Goal: Task Accomplishment & Management: Manage account settings

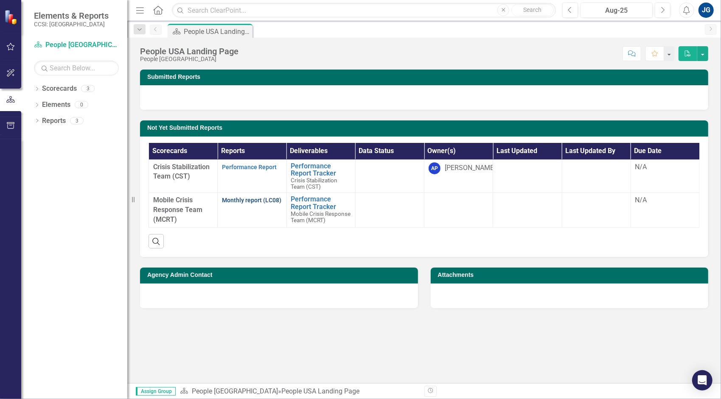
drag, startPoint x: 0, startPoint y: 0, endPoint x: 231, endPoint y: 200, distance: 305.2
click at [231, 200] on link "Monthly report (LC08)" at bounding box center [251, 200] width 59 height 7
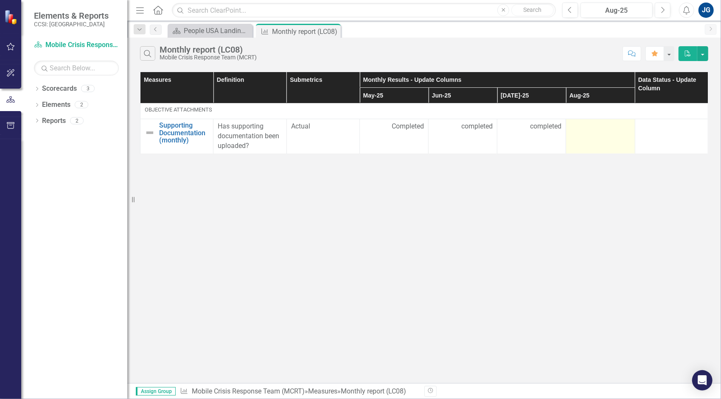
click at [585, 131] on td at bounding box center [600, 136] width 69 height 35
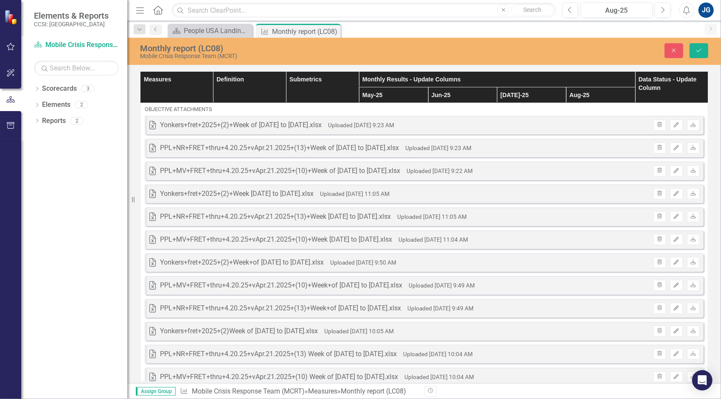
click at [585, 131] on div "Excel Yonkers+fret+2025+(2)+Week of [DATE] to [DATE].xlsx Uploaded [DATE] 9:23 …" at bounding box center [424, 125] width 559 height 19
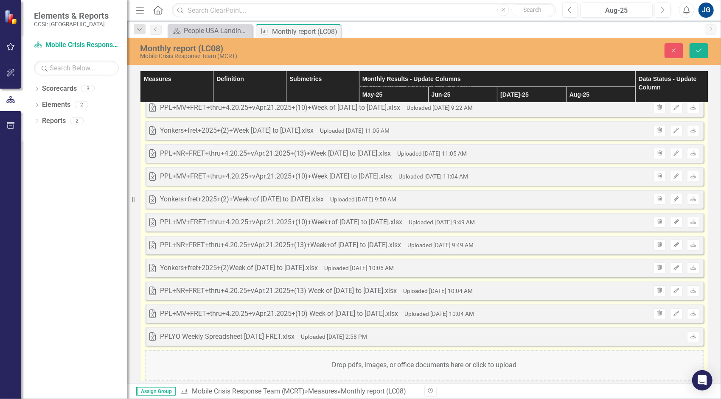
scroll to position [116, 0]
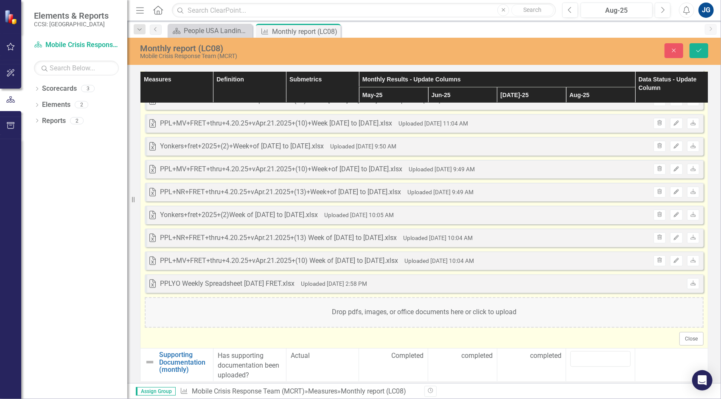
click at [601, 315] on div "Drop pdfs, images, or office documents here or click to upload" at bounding box center [424, 313] width 559 height 31
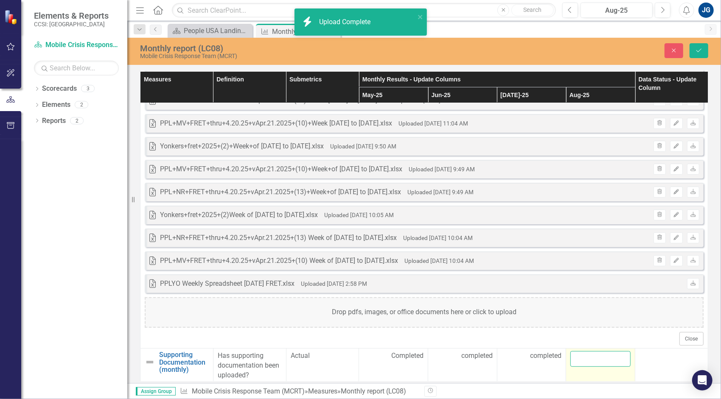
click at [602, 360] on tbody "objective Attachments Excel Yonkers+fret+2025+(2)+Week of [DATE] to [DATE].xlsx…" at bounding box center [425, 185] width 568 height 397
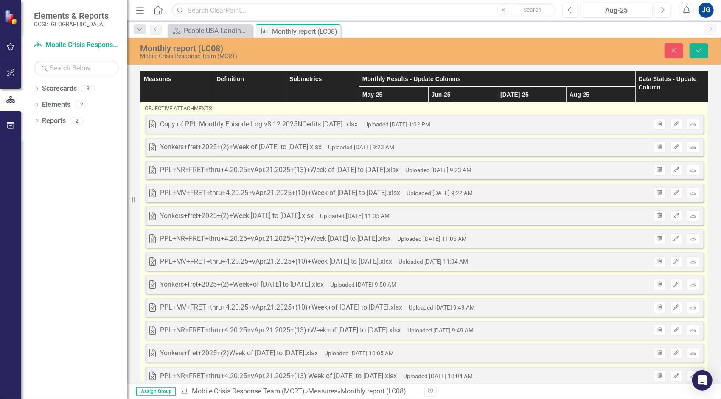
scroll to position [0, 0]
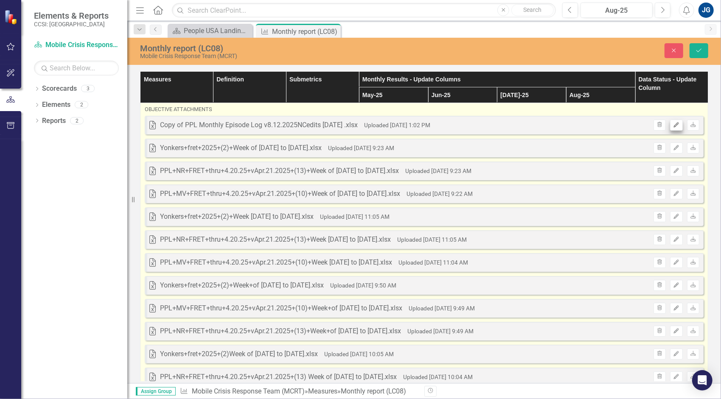
type input "completed"
click at [673, 123] on icon "Edit" at bounding box center [676, 125] width 6 height 5
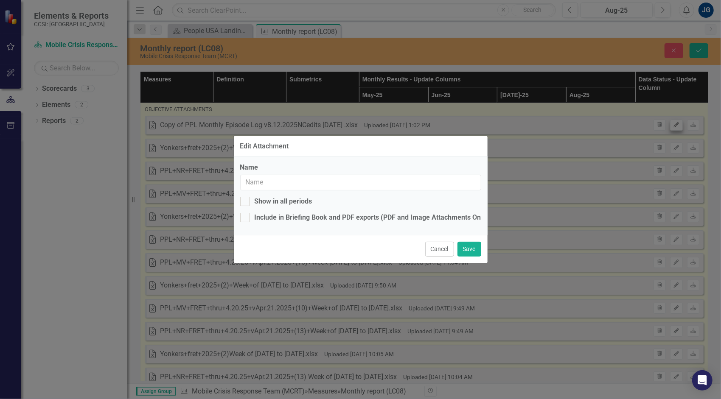
type input "Copy of PPL Monthly Episode Log v8.12.2025NCedits [DATE] .xlsx"
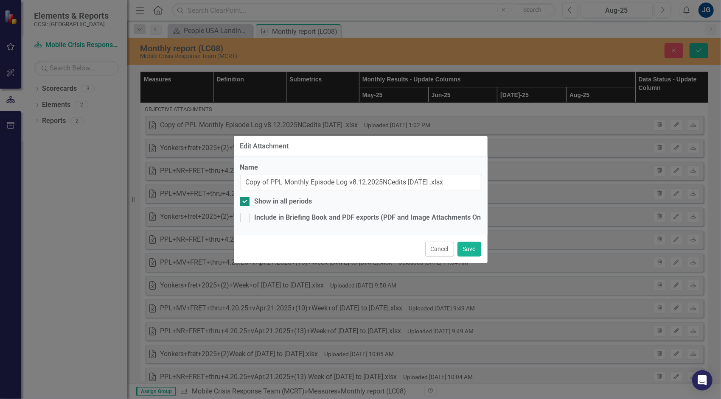
click at [290, 199] on div "Show in all periods" at bounding box center [284, 202] width 58 height 10
click at [246, 199] on input "Show in all periods" at bounding box center [243, 200] width 6 height 6
checkbox input "false"
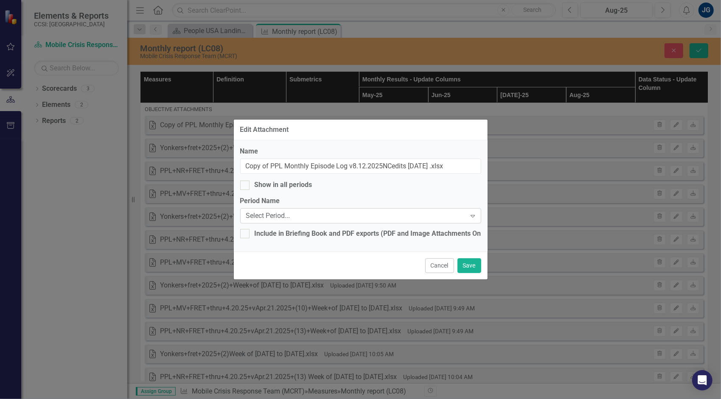
click at [290, 209] on div "Select Period... Expand" at bounding box center [360, 215] width 241 height 15
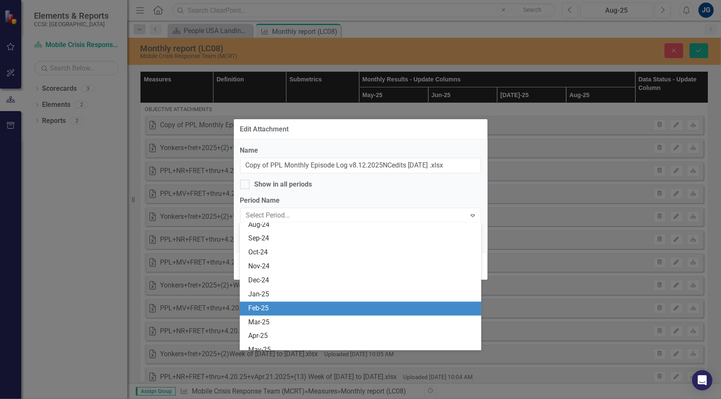
scroll to position [1401, 0]
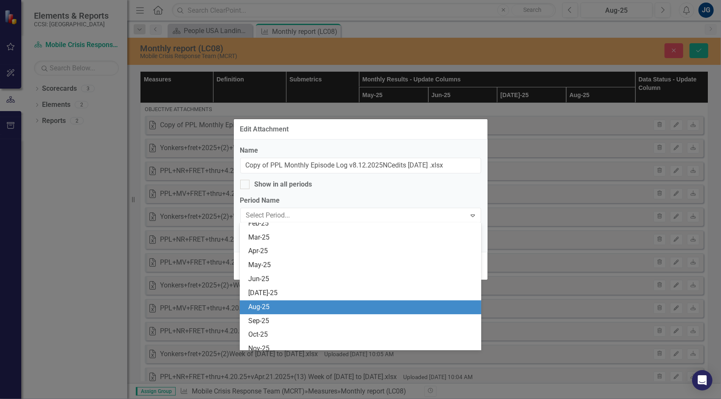
click at [303, 306] on div "Aug-25" at bounding box center [362, 308] width 228 height 10
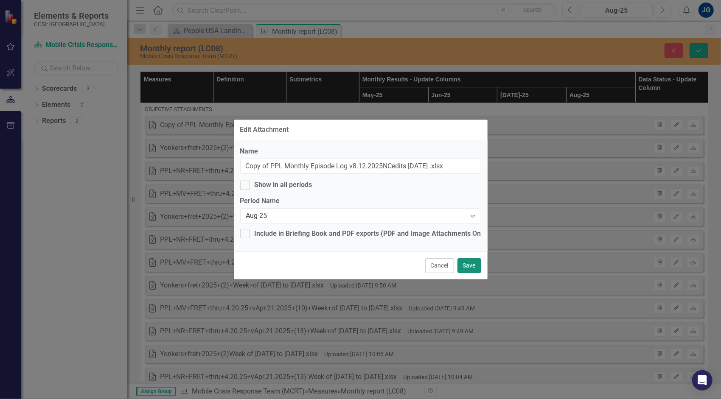
click at [472, 265] on button "Save" at bounding box center [470, 266] width 24 height 15
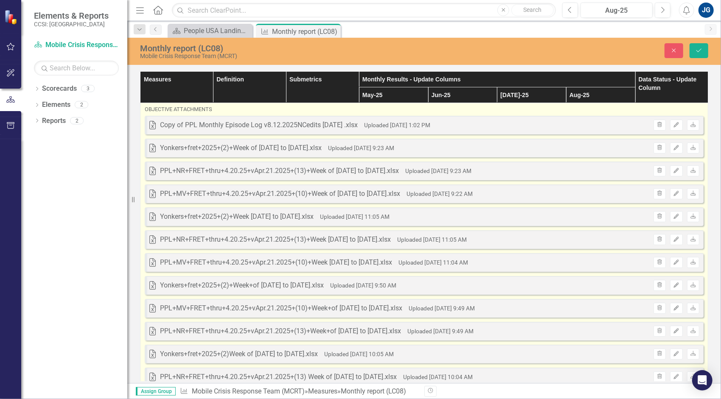
scroll to position [139, 0]
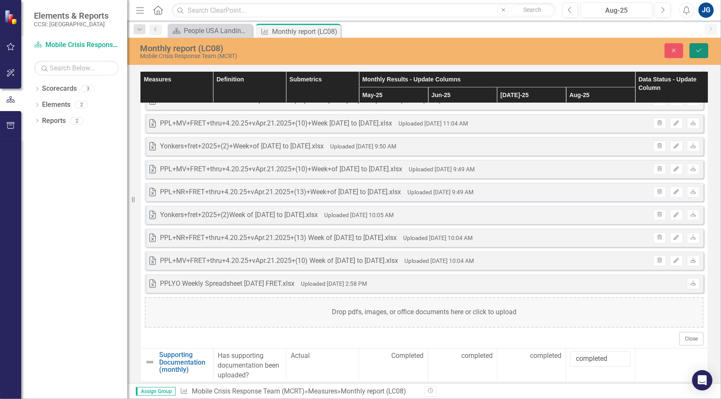
click at [700, 49] on icon "Save" at bounding box center [699, 51] width 8 height 6
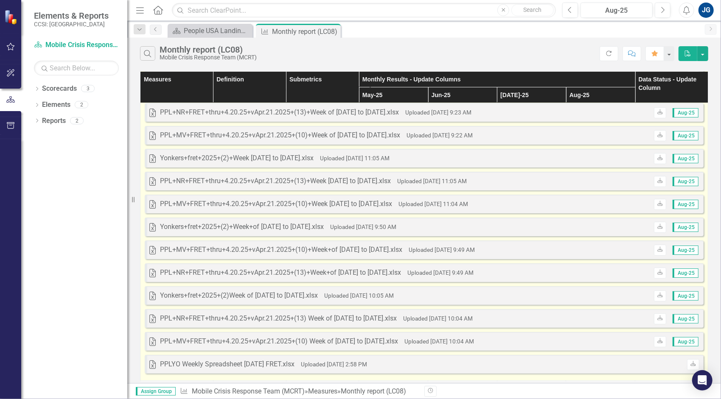
scroll to position [91, 0]
